Goal: Navigation & Orientation: Find specific page/section

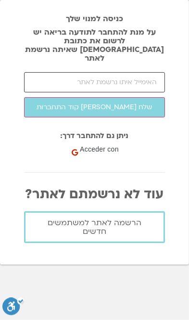
click at [128, 74] on input "email" at bounding box center [94, 82] width 141 height 20
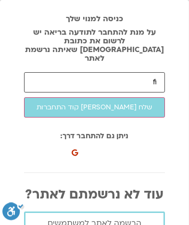
type input "f"
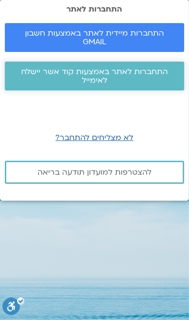
click at [130, 77] on span "התחברות לאתר באמצעות קוד אשר יישלח לאימייל" at bounding box center [94, 75] width 156 height 17
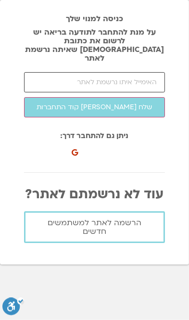
click at [137, 72] on input "email" at bounding box center [94, 82] width 141 height 20
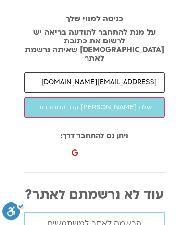
type input "[EMAIL_ADDRESS][DOMAIN_NAME]"
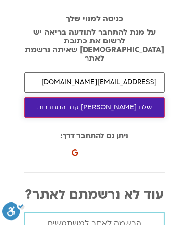
click at [127, 99] on button "שלח לי קוד התחברות" at bounding box center [94, 107] width 141 height 20
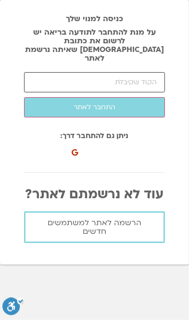
click at [133, 72] on input "number" at bounding box center [94, 82] width 141 height 20
click at [142, 75] on input "number" at bounding box center [94, 82] width 141 height 20
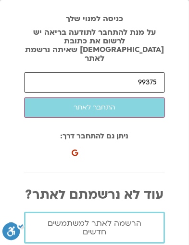
type input "99375"
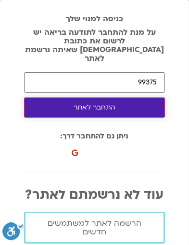
click at [129, 101] on button "התחבר לאתר" at bounding box center [94, 107] width 141 height 20
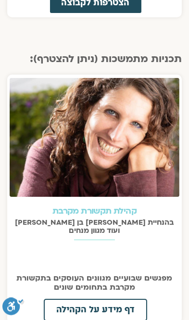
scroll to position [1988, 0]
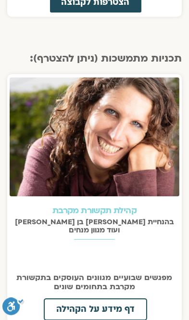
click at [119, 205] on link "קהילת תקשורת מקרבת" at bounding box center [94, 210] width 84 height 11
click at [145, 135] on img at bounding box center [95, 136] width 170 height 119
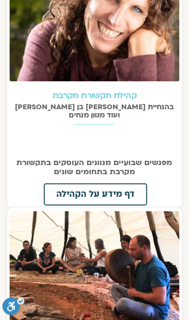
scroll to position [2120, 0]
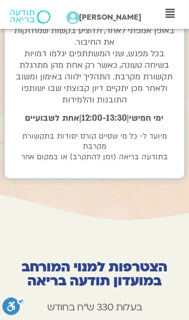
scroll to position [3395, 0]
